Goal: Task Accomplishment & Management: Use online tool/utility

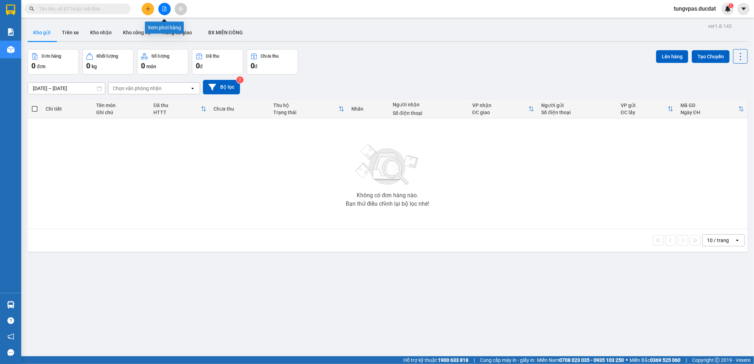
click at [163, 7] on icon "file-add" at bounding box center [165, 8] width 4 height 5
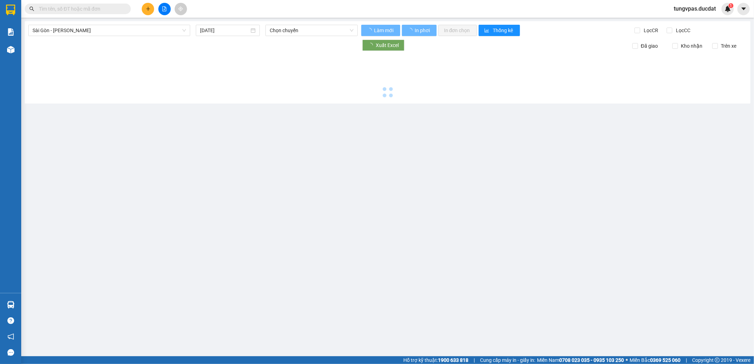
type input "[DATE]"
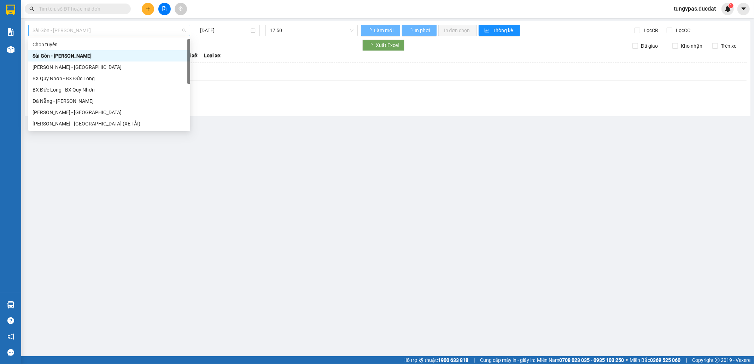
click at [168, 33] on span "Sài Gòn - [PERSON_NAME]" at bounding box center [110, 30] width 154 height 11
click at [117, 64] on div "[PERSON_NAME] - [GEOGRAPHIC_DATA]" at bounding box center [110, 67] width 154 height 8
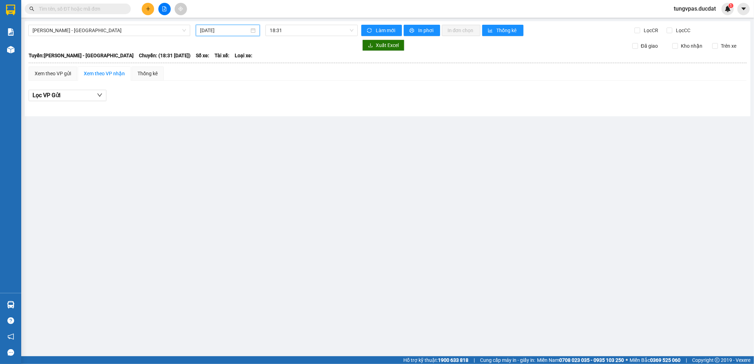
click at [218, 27] on input "[DATE]" at bounding box center [224, 31] width 49 height 8
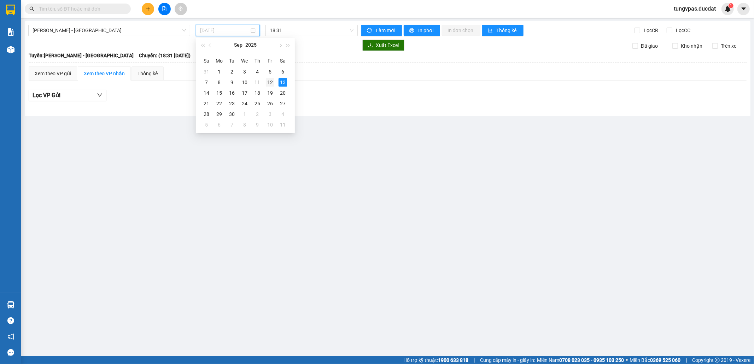
click at [270, 80] on div "12" at bounding box center [270, 82] width 8 height 8
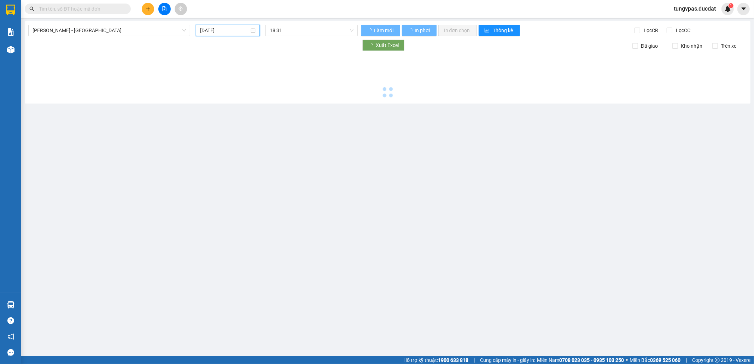
type input "[DATE]"
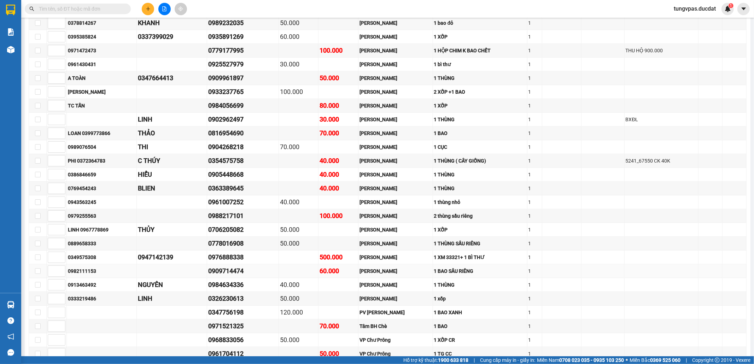
scroll to position [565, 0]
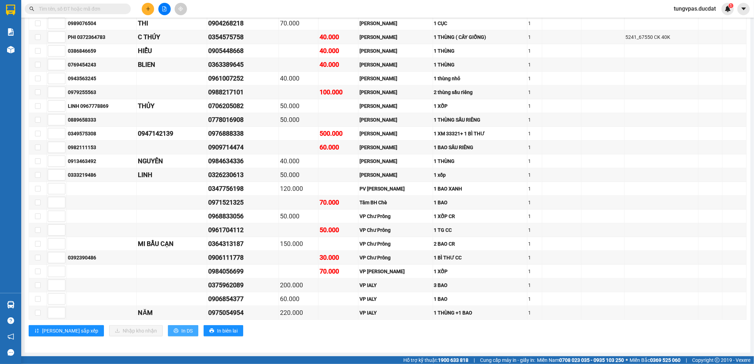
click at [181, 332] on span "In DS" at bounding box center [186, 331] width 11 height 8
click at [181, 329] on span "In DS" at bounding box center [186, 331] width 11 height 8
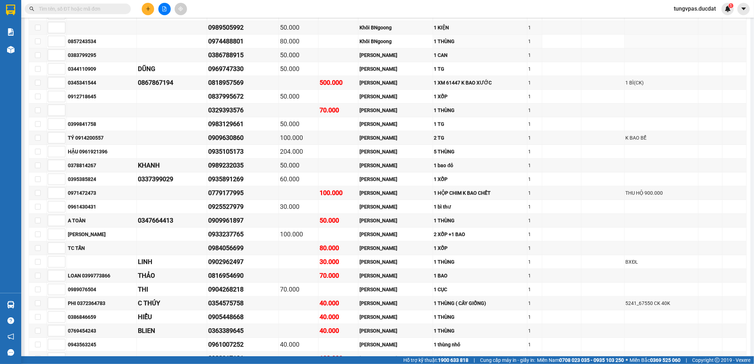
scroll to position [46, 0]
